Goal: Transaction & Acquisition: Purchase product/service

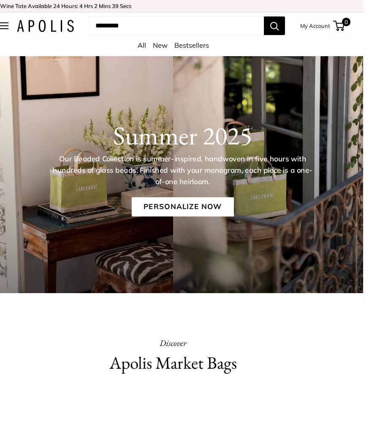
scroll to position [0, 17]
click at [195, 49] on link "Bestsellers" at bounding box center [192, 45] width 35 height 8
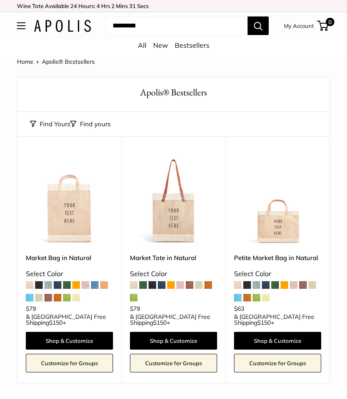
click at [180, 196] on img at bounding box center [173, 201] width 87 height 87
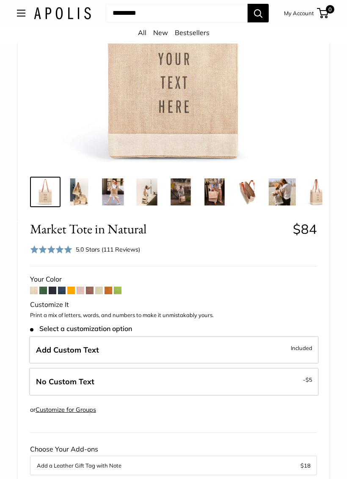
scroll to position [206, 0]
click at [63, 288] on span at bounding box center [62, 291] width 8 height 8
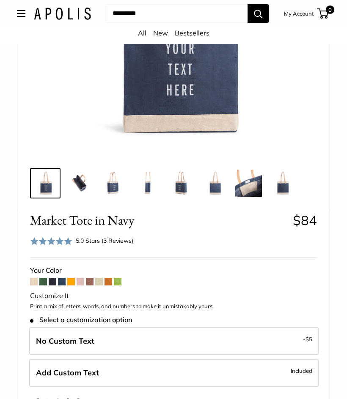
scroll to position [197, 0]
